Goal: Task Accomplishment & Management: Manage account settings

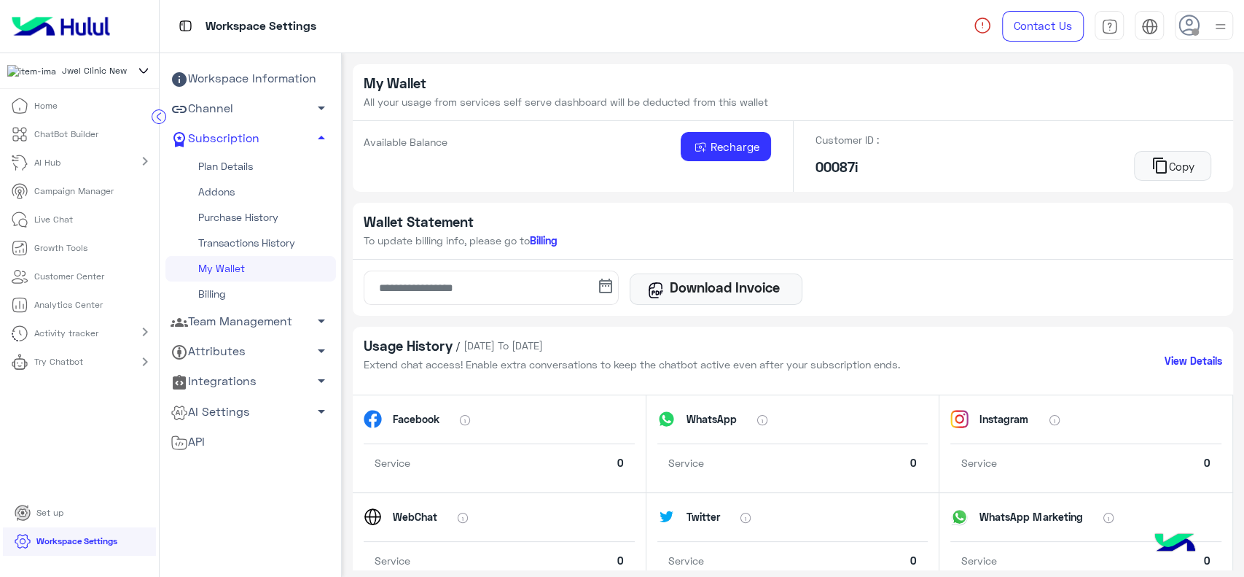
click at [146, 71] on icon at bounding box center [144, 70] width 16 height 17
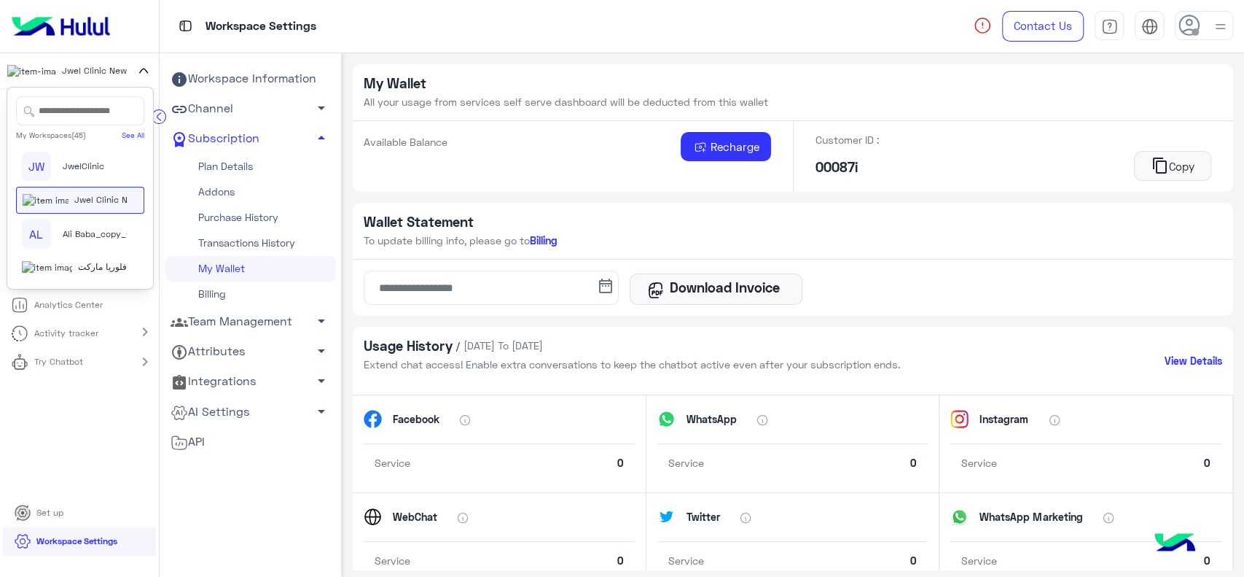
click at [87, 227] on span "Ali Baba_copy_1" at bounding box center [96, 233] width 67 height 13
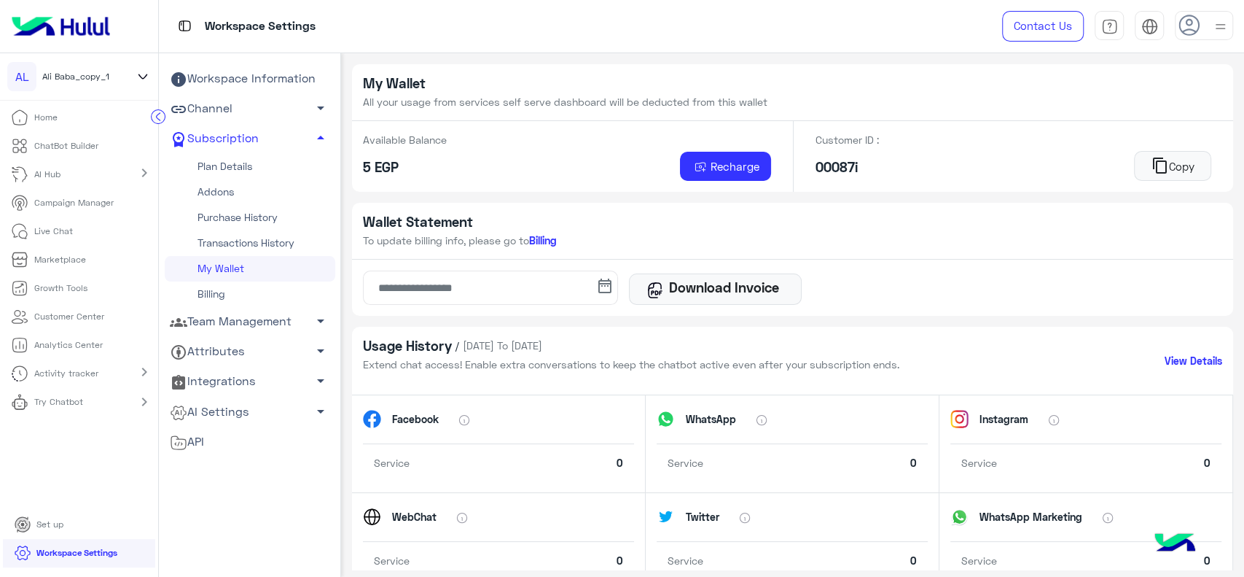
click at [503, 147] on div "Available Balance 5 EGP Recharge" at bounding box center [566, 156] width 429 height 70
click at [247, 160] on link "Plan Details" at bounding box center [250, 167] width 171 height 26
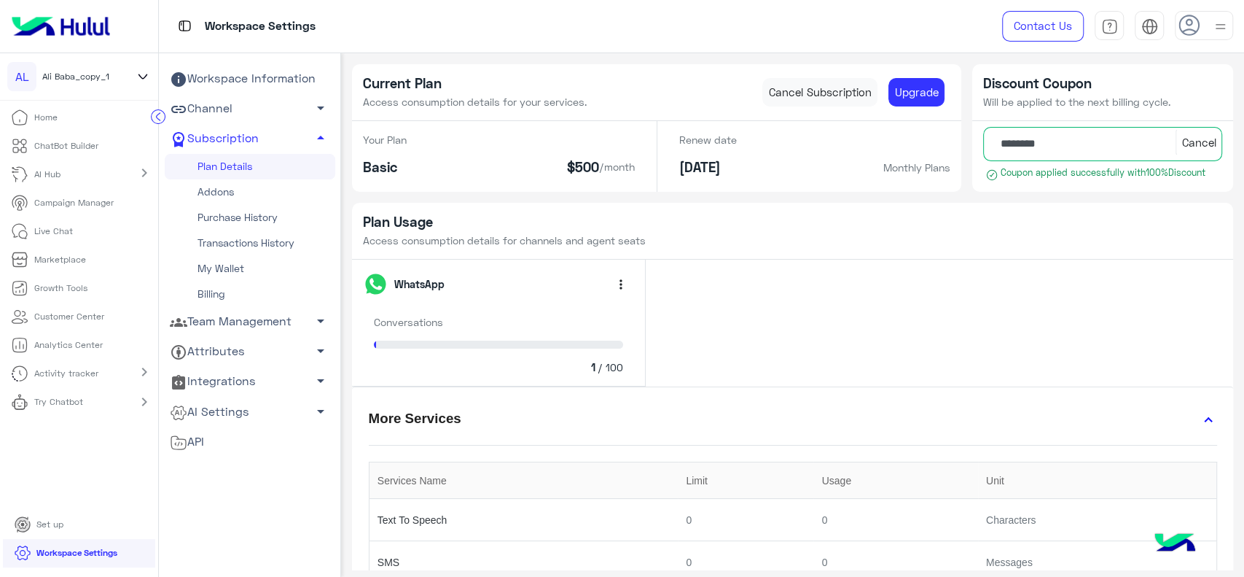
click at [47, 225] on p "Live Chat" at bounding box center [53, 231] width 39 height 13
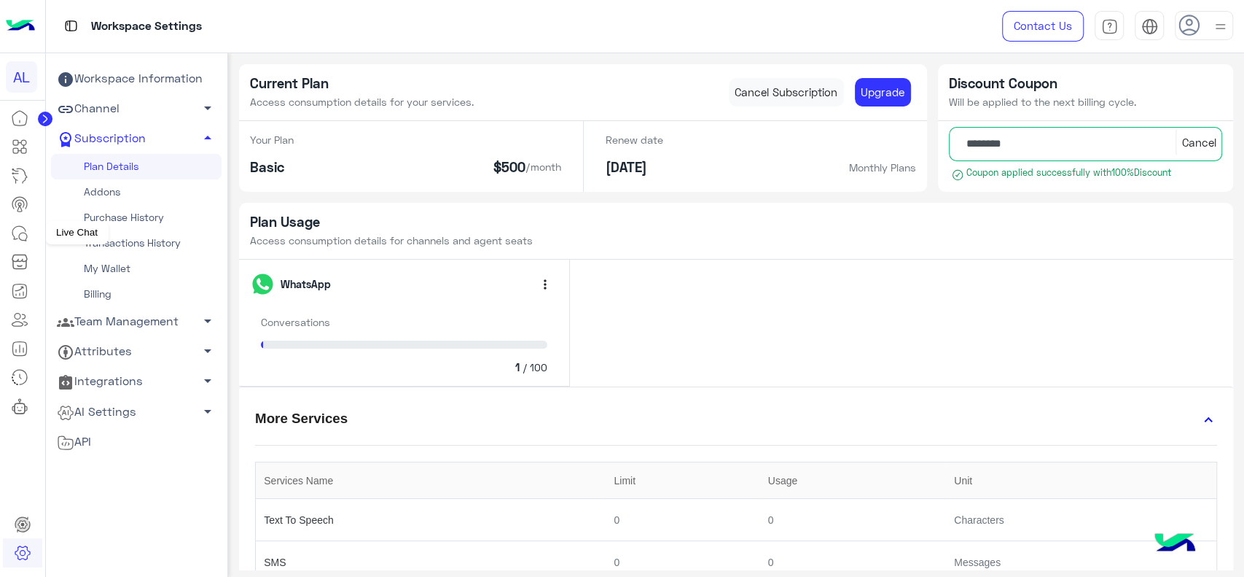
click at [19, 237] on icon at bounding box center [23, 237] width 8 height 8
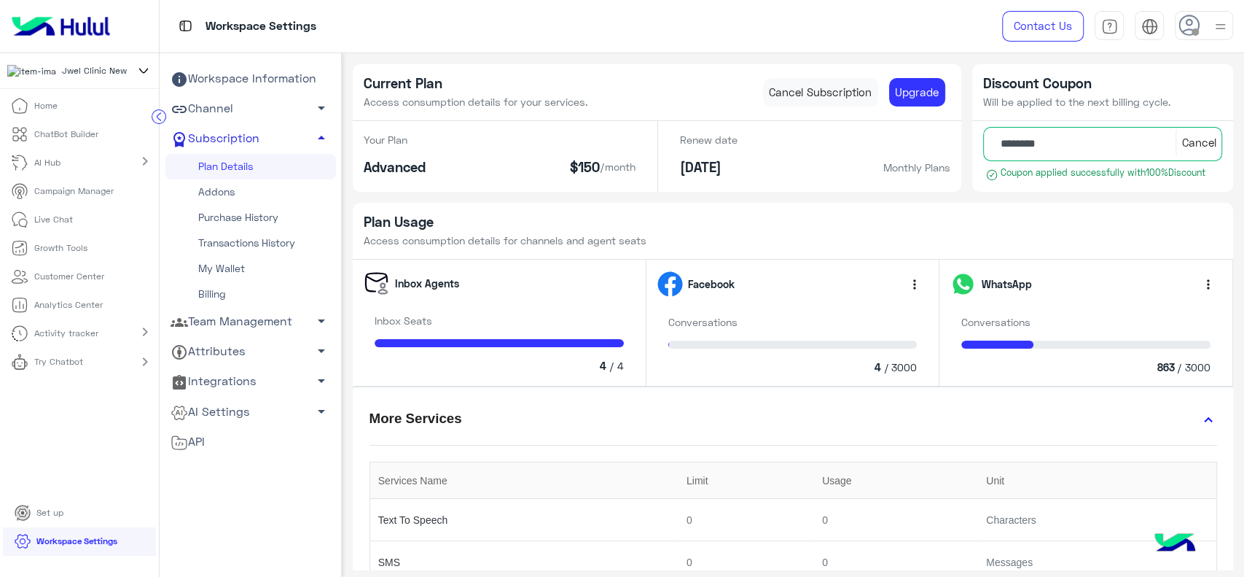
click at [281, 137] on link "Subscription arrow_drop_up" at bounding box center [250, 139] width 171 height 30
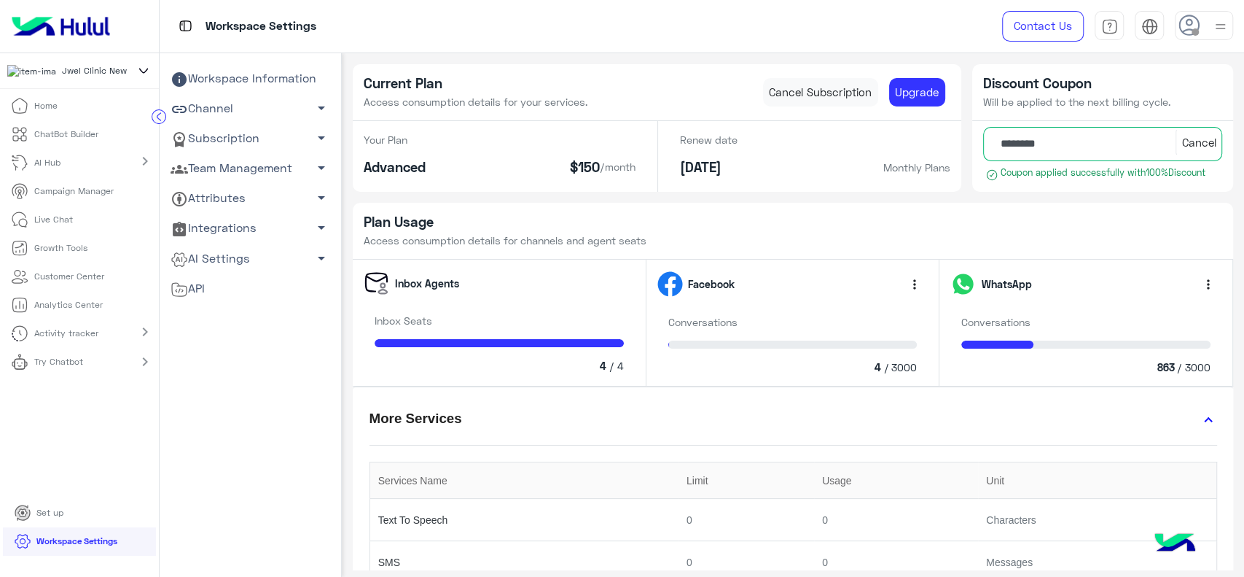
click at [268, 147] on link "Subscription arrow_drop_down" at bounding box center [250, 139] width 171 height 30
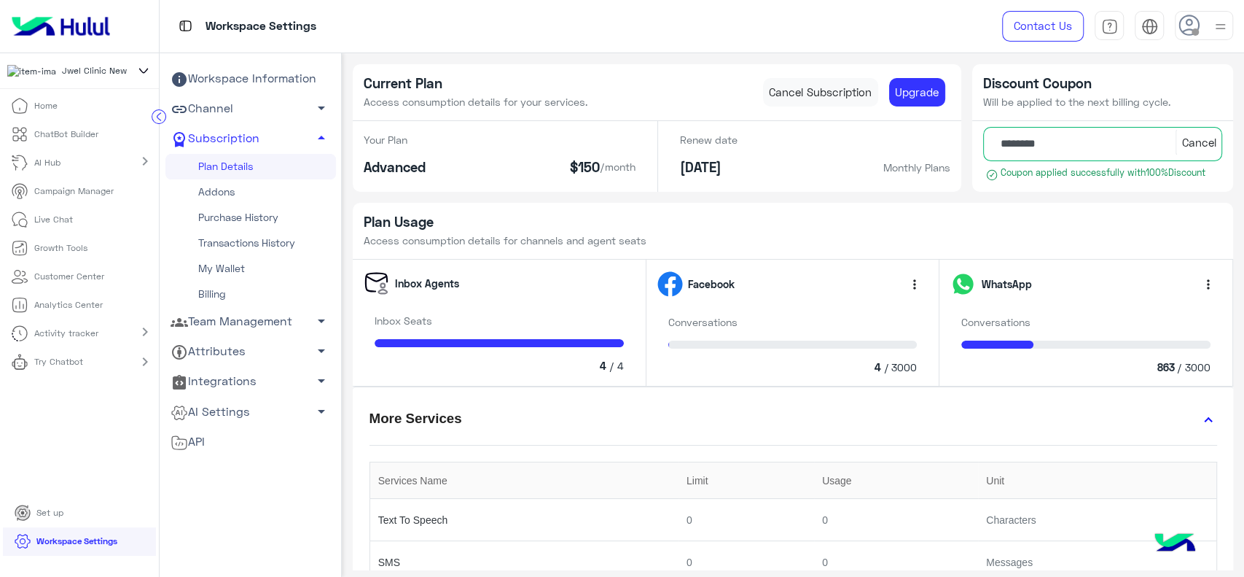
click at [233, 268] on link "My Wallet" at bounding box center [250, 269] width 171 height 26
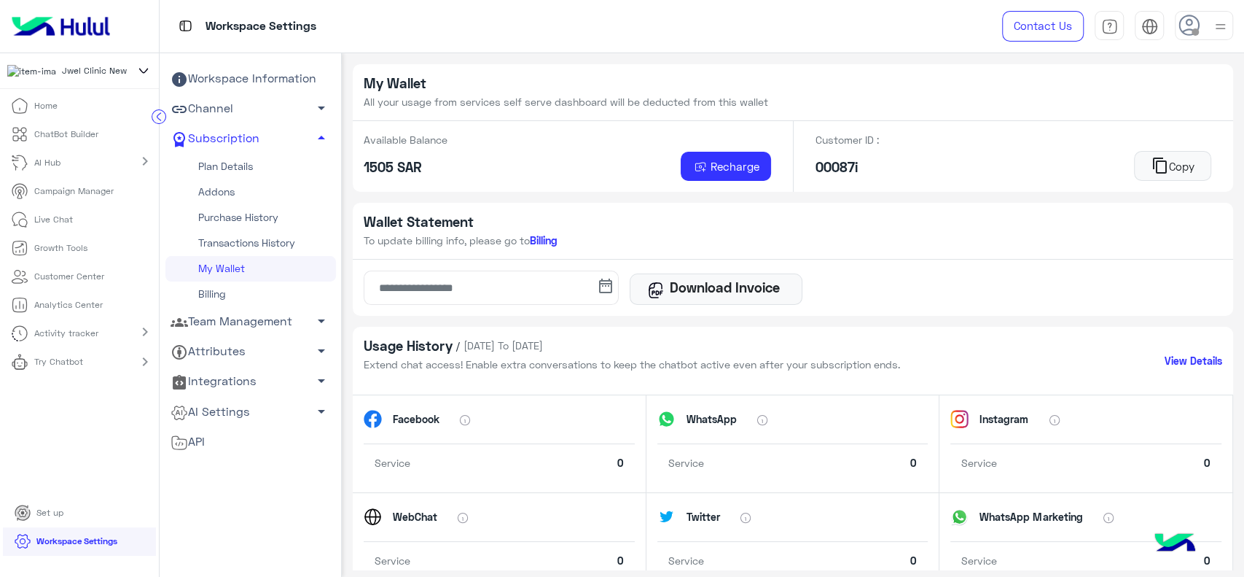
click at [235, 167] on link "Plan Details" at bounding box center [250, 167] width 171 height 26
